Goal: Information Seeking & Learning: Understand process/instructions

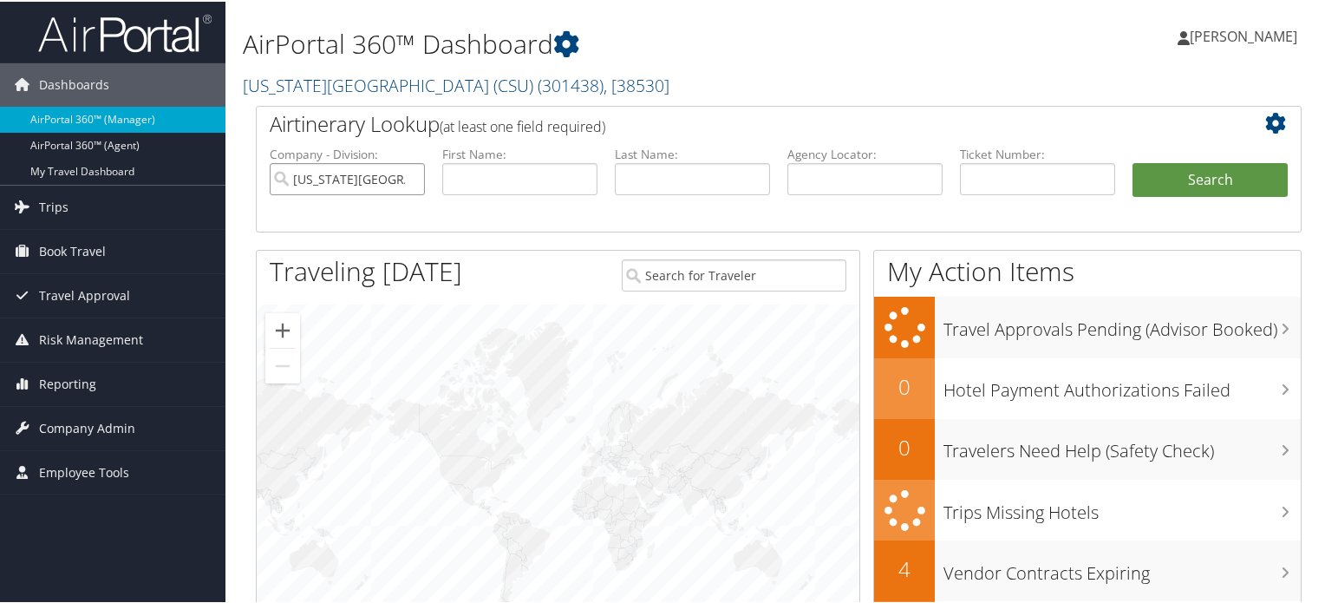
click at [409, 175] on input "California State University (CSU)" at bounding box center [347, 177] width 155 height 32
click at [698, 38] on h1 "AirPortal 360™ Dashboard" at bounding box center [600, 42] width 715 height 36
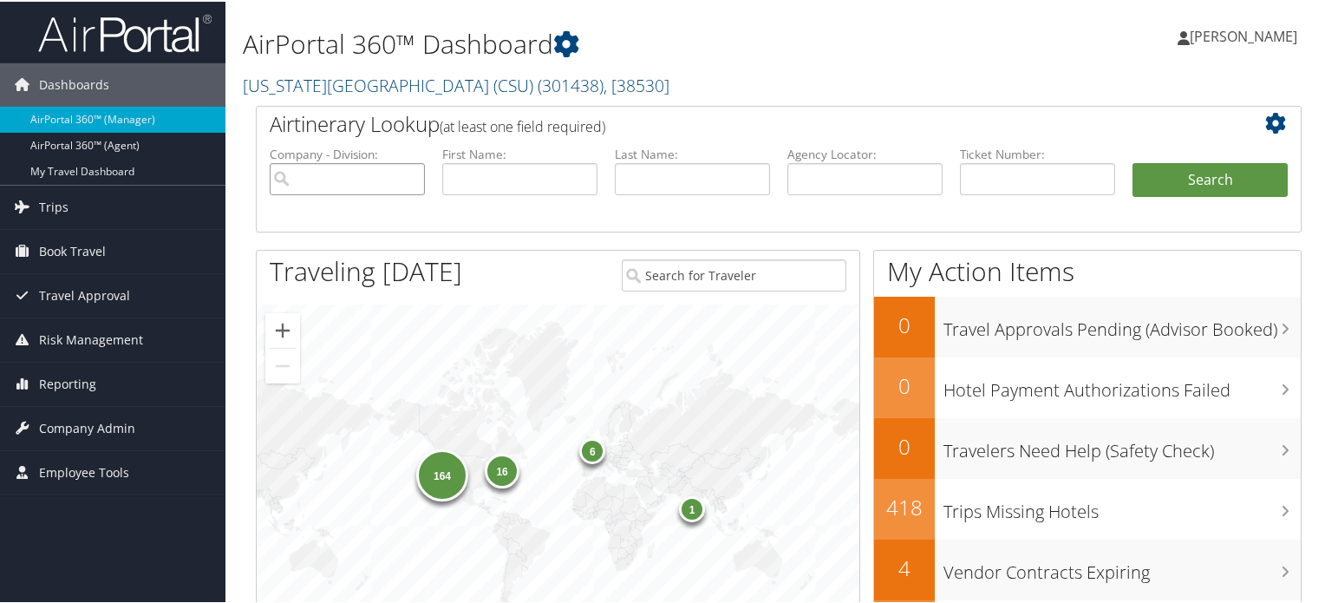
click at [372, 178] on input "search" at bounding box center [347, 177] width 155 height 32
click at [538, 85] on span "( 301438 )" at bounding box center [571, 83] width 66 height 23
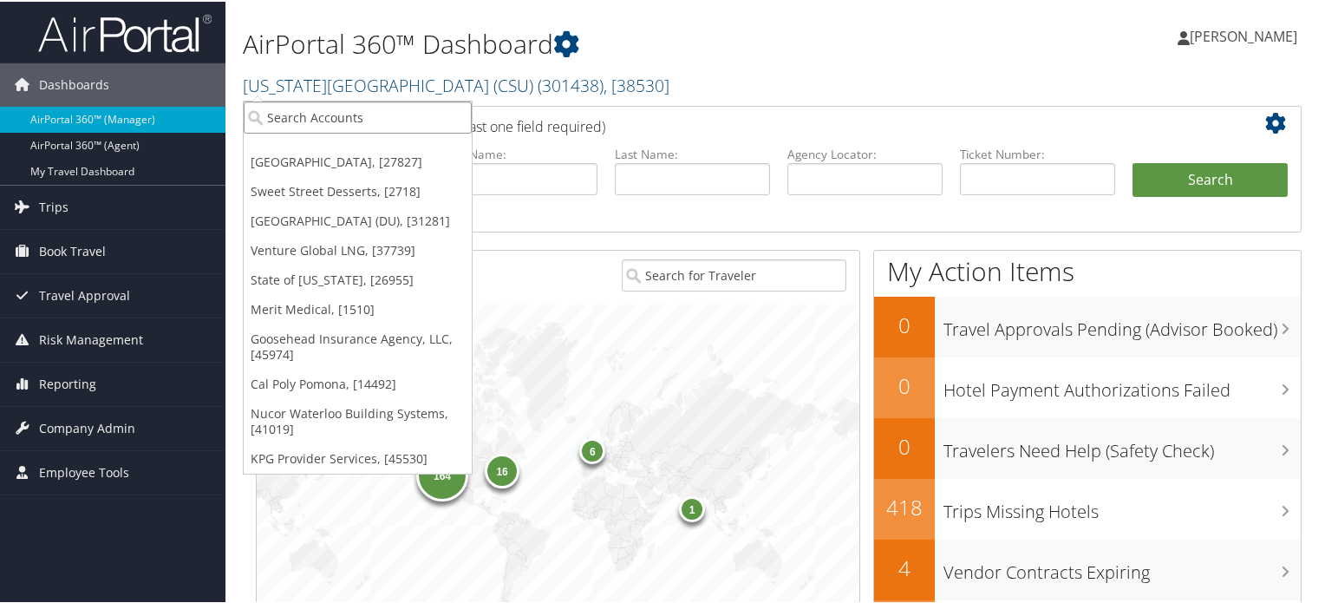
click at [350, 115] on input "search" at bounding box center [358, 116] width 228 height 32
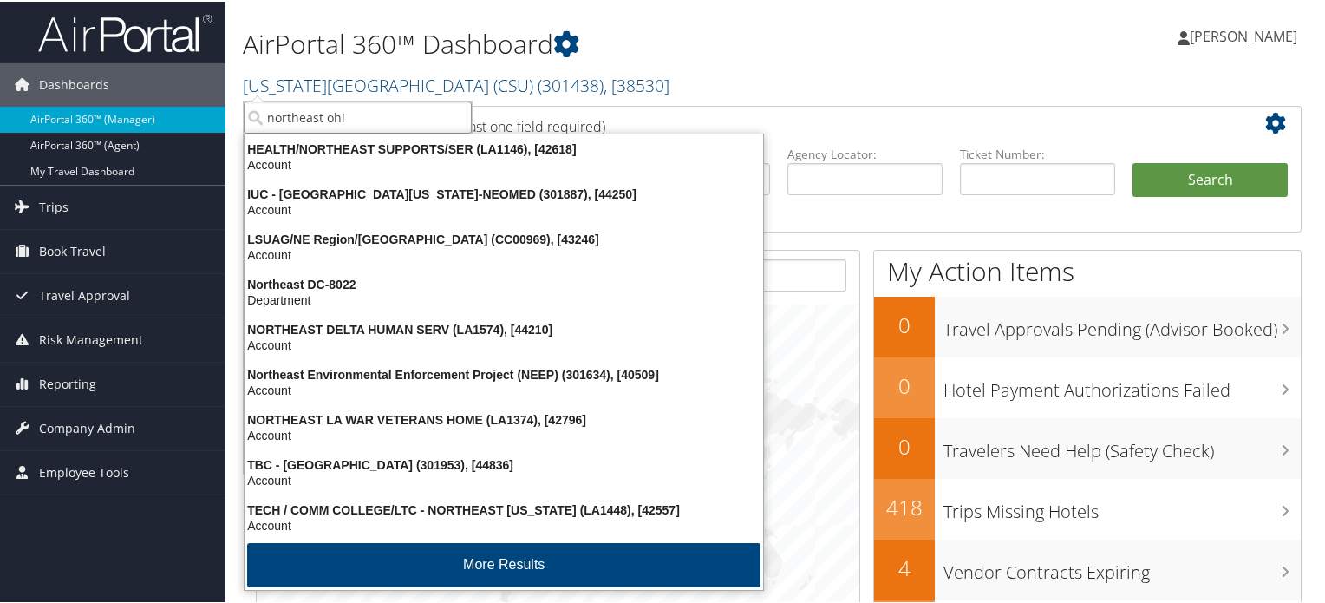
type input "northeast ohio"
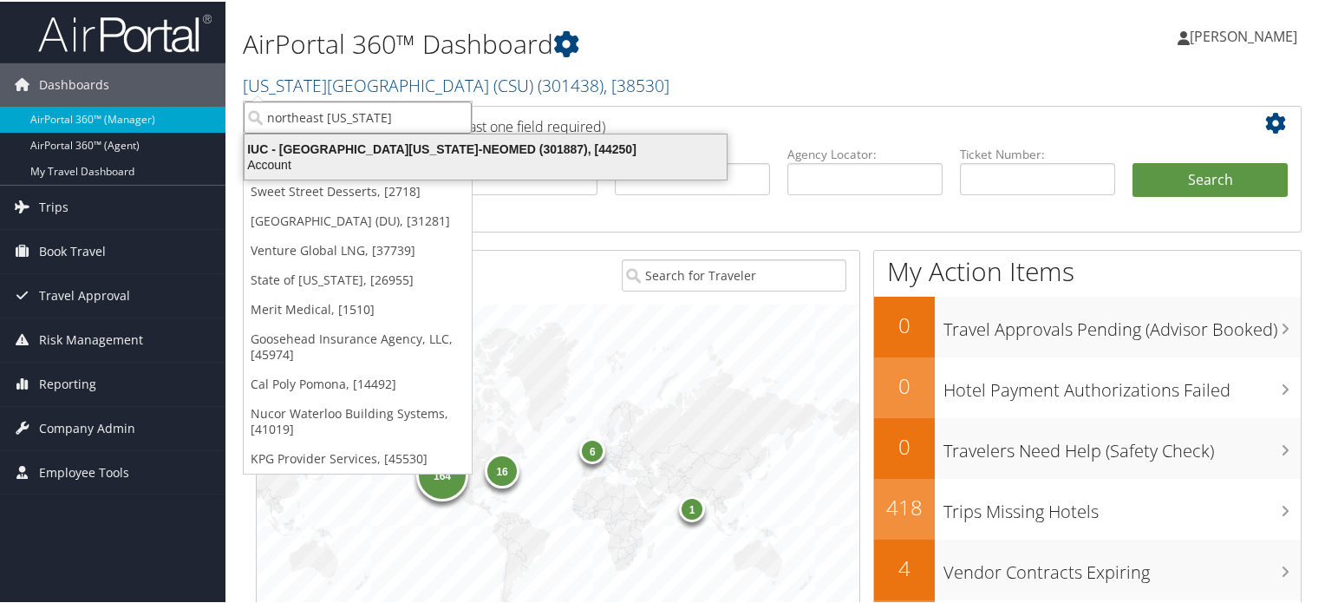
click at [350, 148] on div "IUC - Northeast Ohio Medical University-NEOMED (301887), [44250]" at bounding box center [485, 148] width 503 height 16
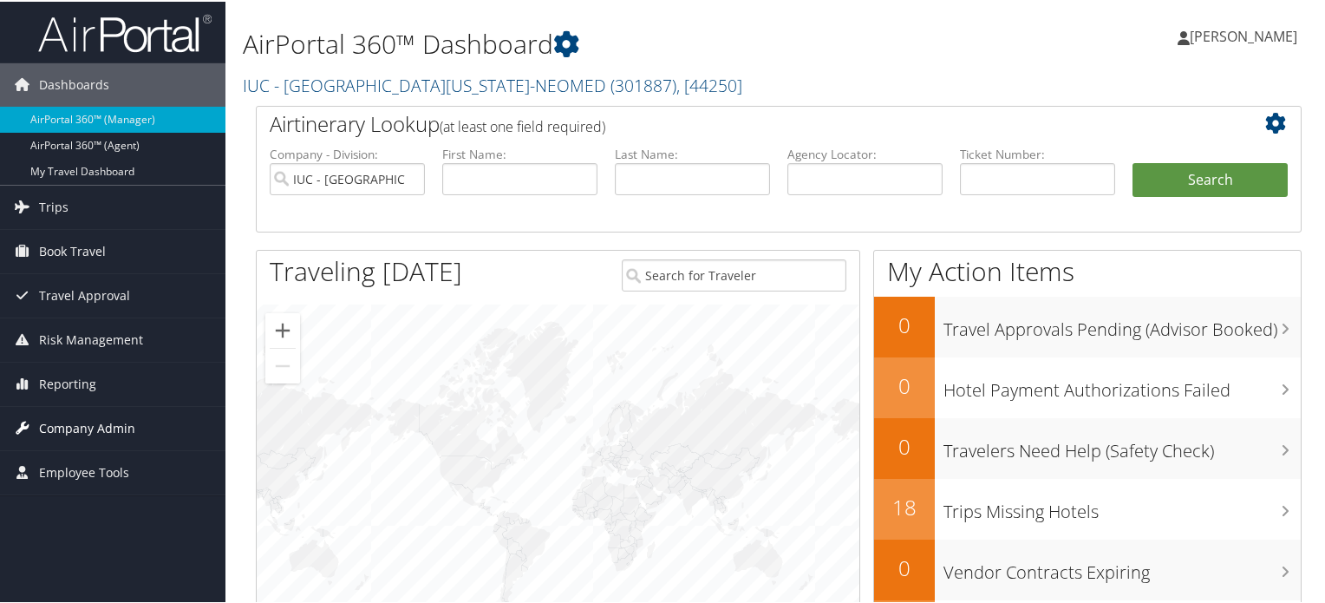
click at [83, 420] on span "Company Admin" at bounding box center [87, 426] width 96 height 43
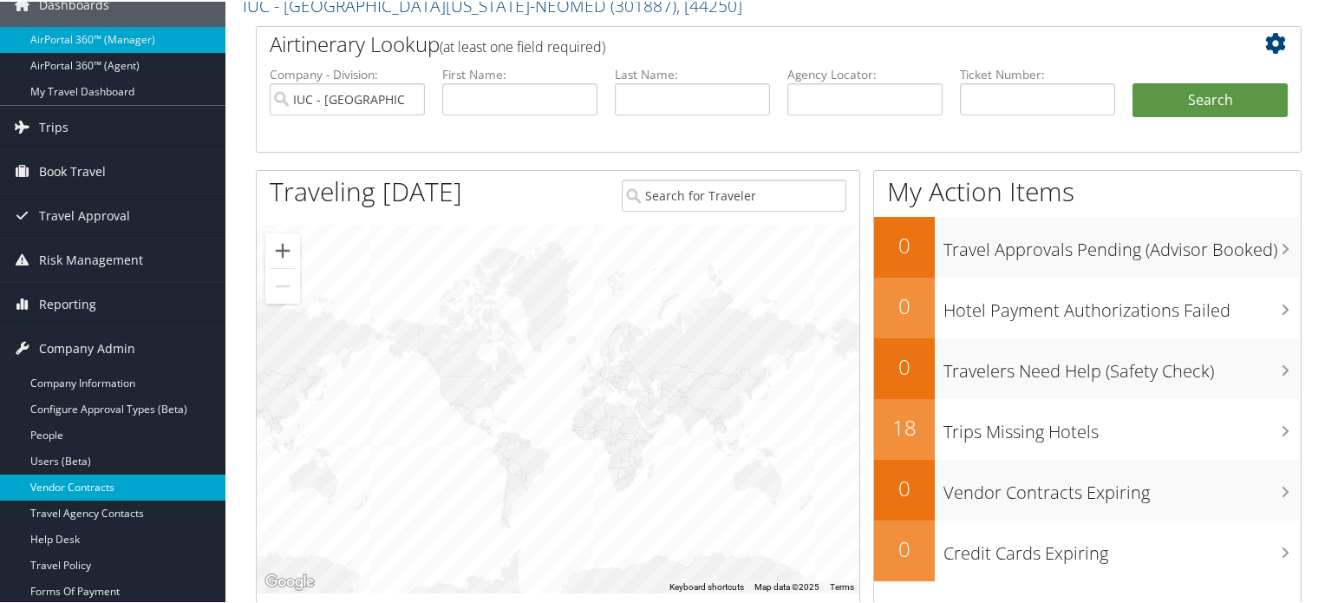
scroll to position [82, 0]
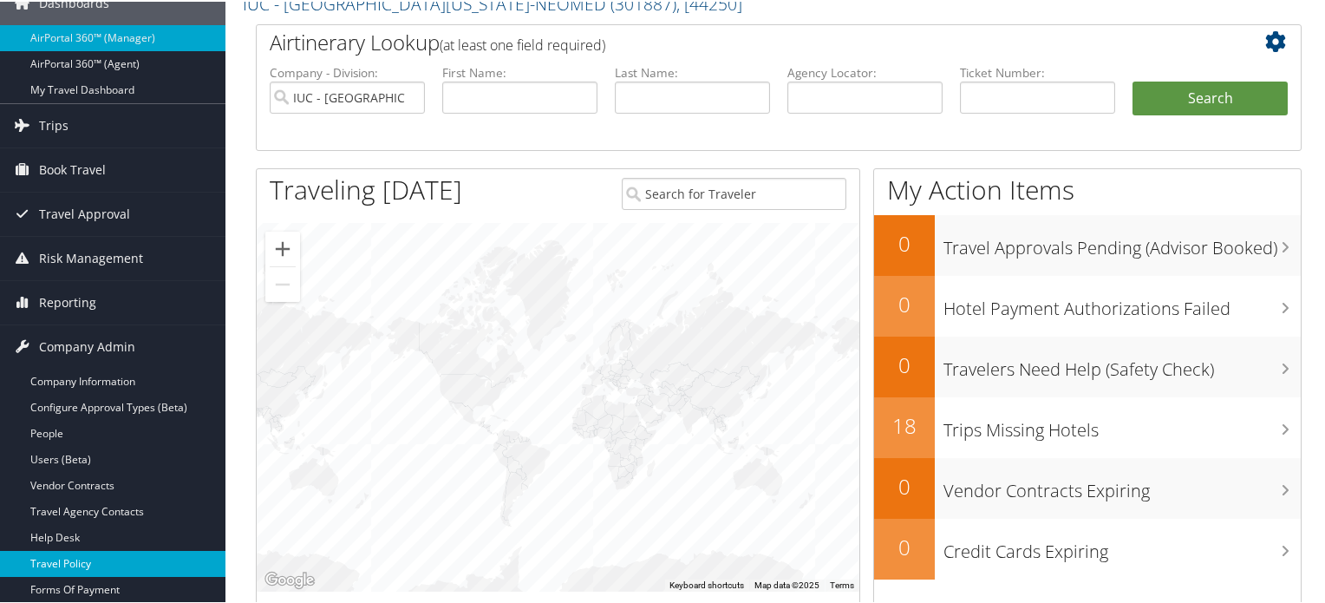
click at [92, 553] on link "Travel Policy" at bounding box center [113, 562] width 226 height 26
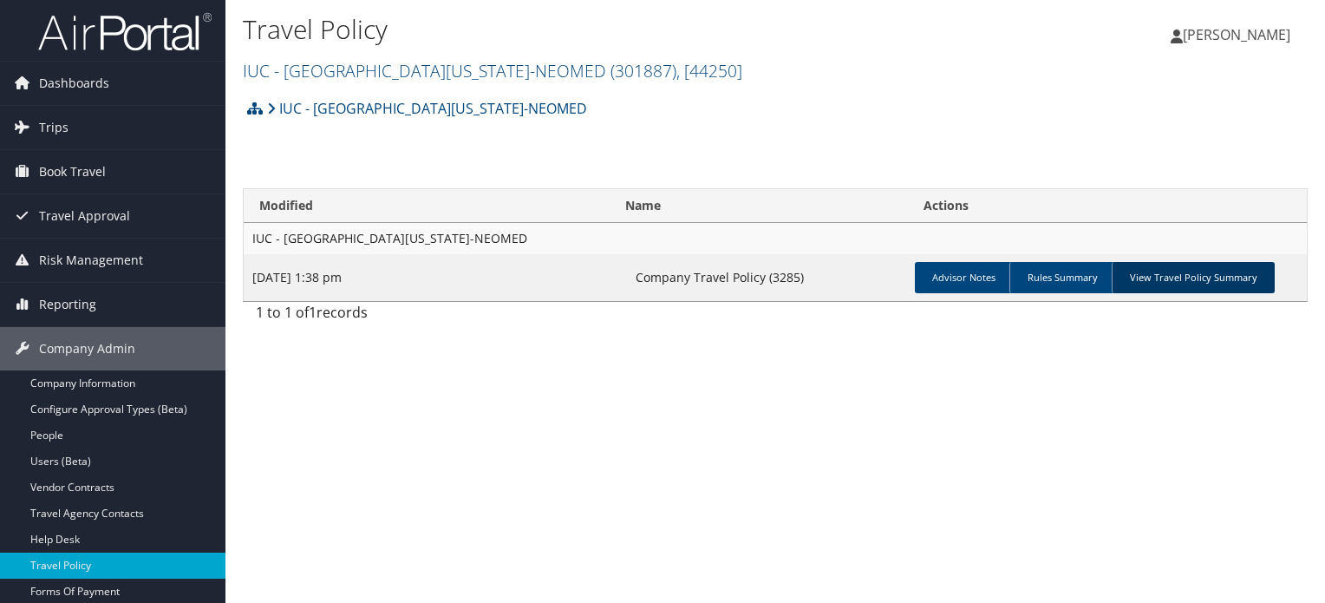
scroll to position [69, 0]
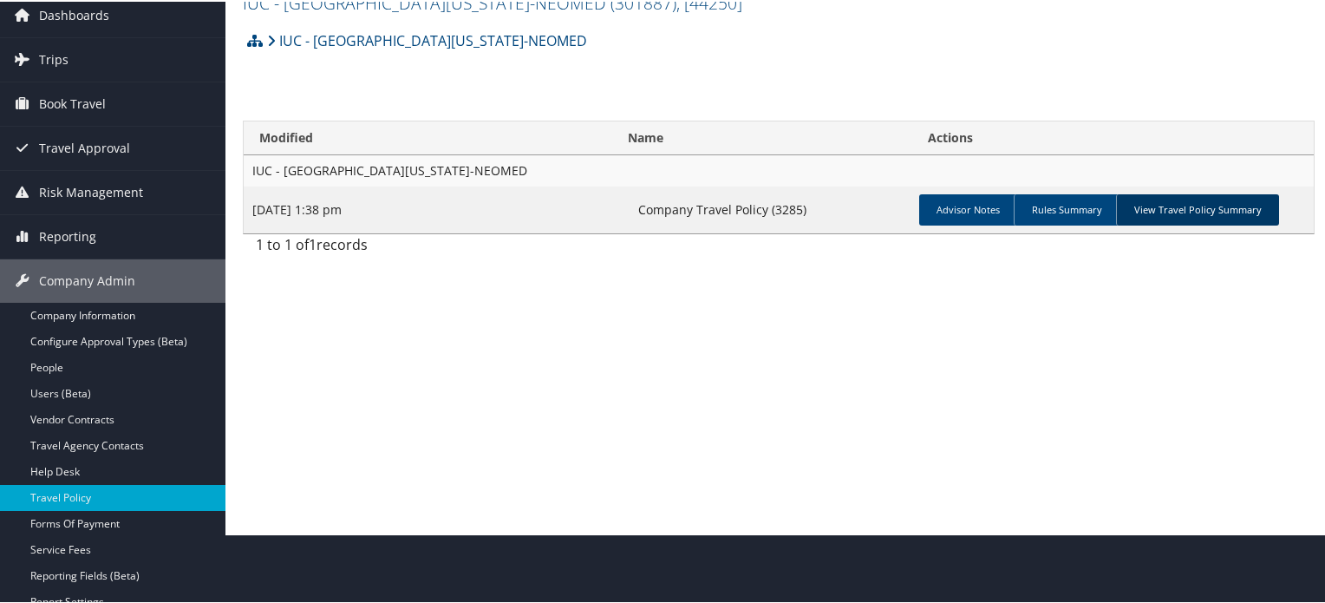
click at [1201, 216] on link "View Travel Policy Summary" at bounding box center [1197, 208] width 163 height 31
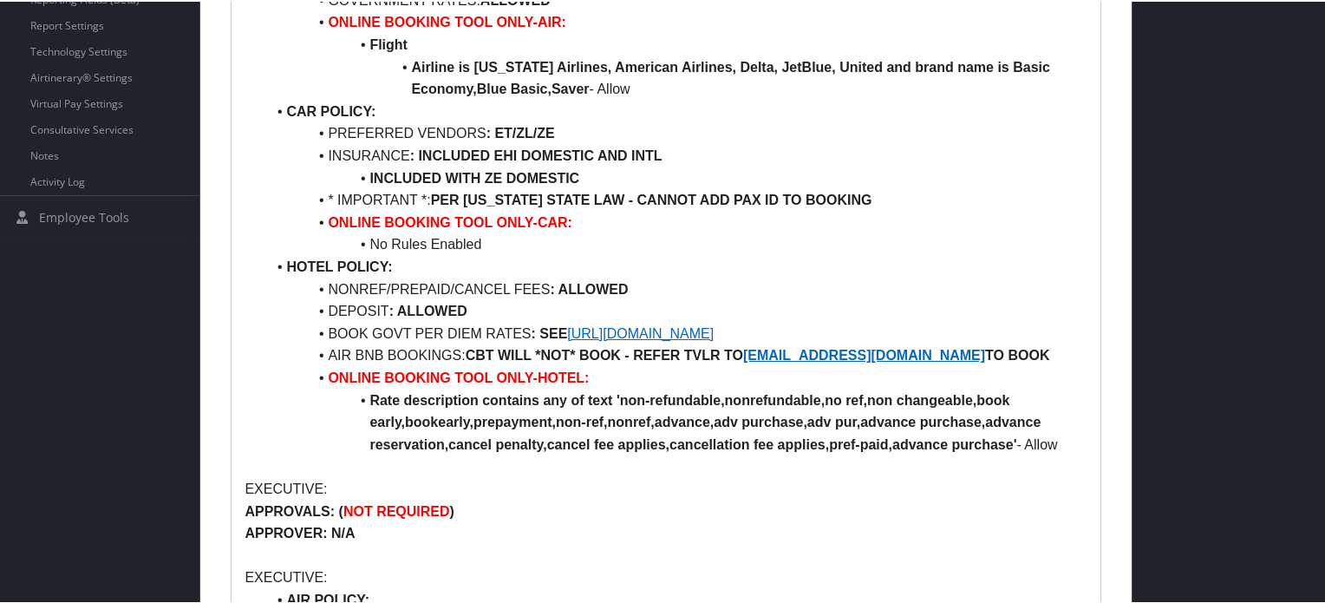
scroll to position [645, 0]
drag, startPoint x: 952, startPoint y: 351, endPoint x: 750, endPoint y: 361, distance: 201.5
click at [750, 361] on li "AIR BNB BOOKINGS: CBT WILL *NOT* BOOK - REFER TVLR TO [EMAIL_ADDRESS][DOMAIN_NA…" at bounding box center [675, 354] width 821 height 23
copy strong "[EMAIL_ADDRESS][DOMAIN_NAME]"
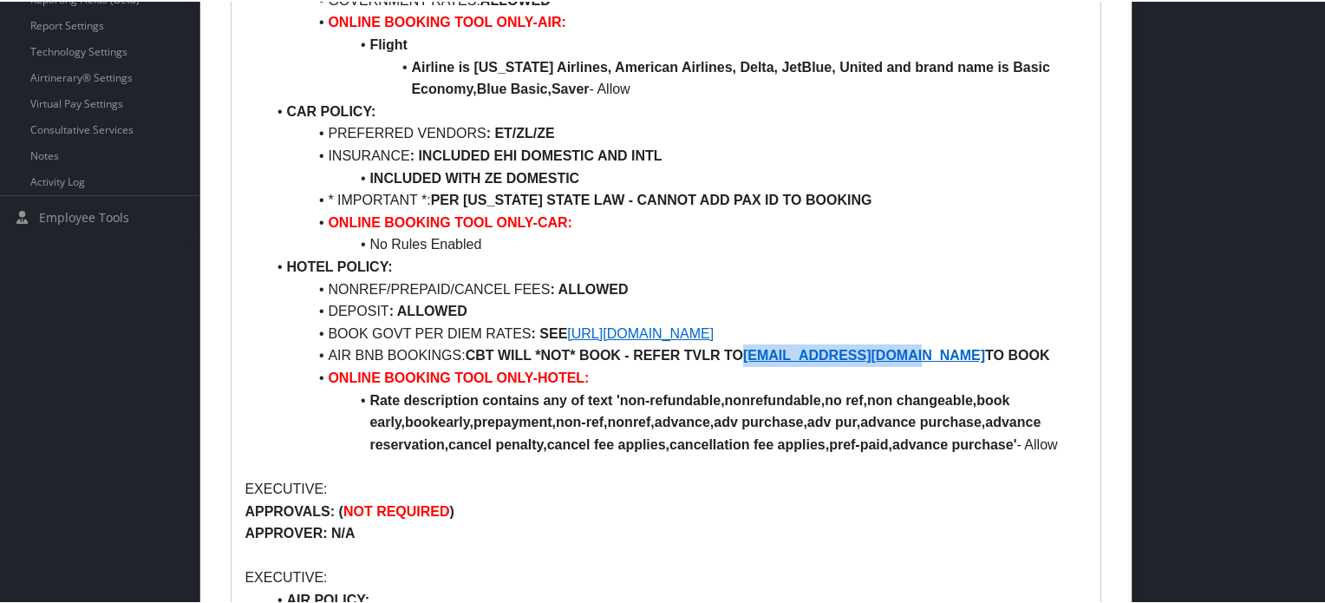
copy strong "[EMAIL_ADDRESS][DOMAIN_NAME]"
click at [802, 354] on strong "[EMAIL_ADDRESS][DOMAIN_NAME]" at bounding box center [864, 353] width 242 height 15
click at [949, 419] on strong "Rate description contains any of text 'non-refundable,nonrefundable,no ref,non …" at bounding box center [707, 420] width 675 height 59
drag, startPoint x: 748, startPoint y: 352, endPoint x: 947, endPoint y: 358, distance: 199.6
click at [947, 358] on li "AIR BNB BOOKINGS: CBT WILL *NOT* BOOK - REFER TVLR TO PURCHASING@NEOMED.EDU TO …" at bounding box center [675, 354] width 821 height 23
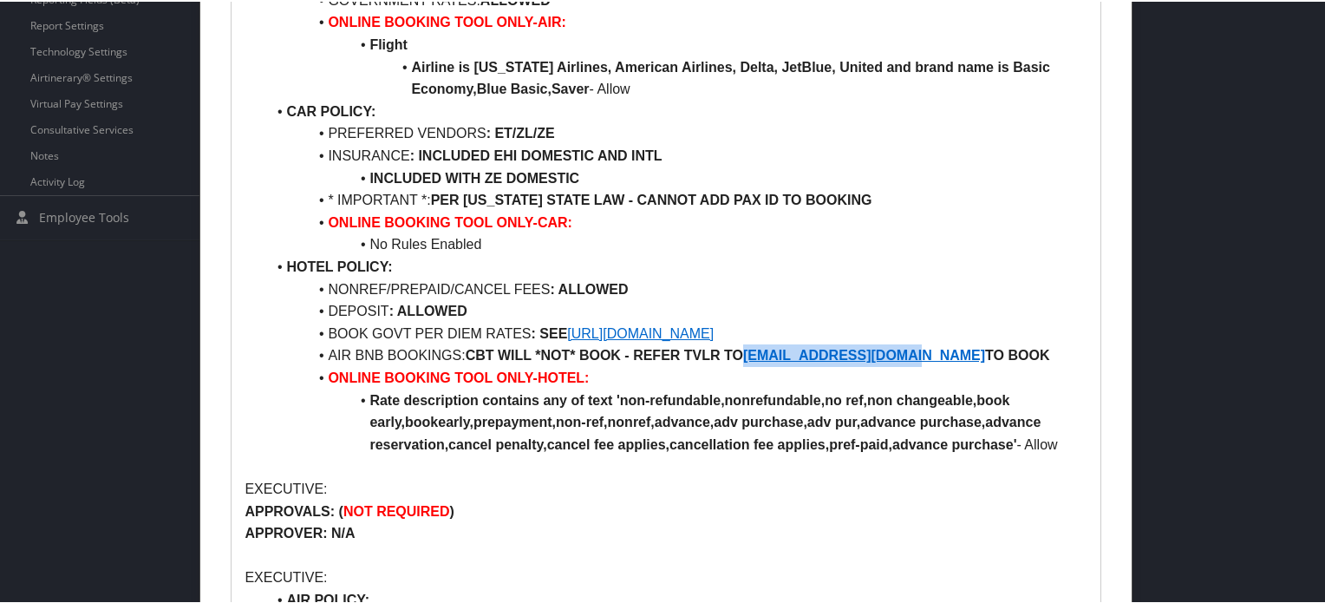
copy strong "PURCHASING@NEOMED.EDU"
